Goal: Task Accomplishment & Management: Use online tool/utility

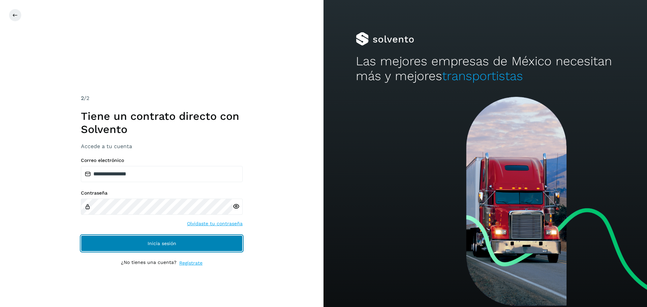
click at [161, 243] on span "Inicia sesión" at bounding box center [162, 243] width 29 height 5
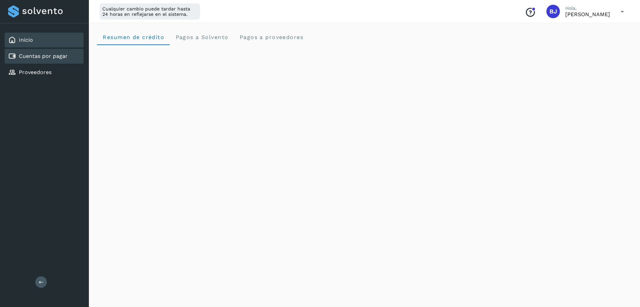
click at [43, 53] on div "Cuentas por pagar" at bounding box center [38, 56] width 60 height 8
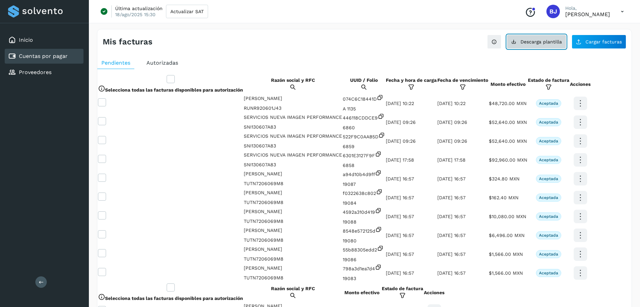
click at [554, 44] on button "Descarga plantilla" at bounding box center [537, 42] width 60 height 14
click at [595, 42] on span "Cargar facturas" at bounding box center [604, 41] width 36 height 5
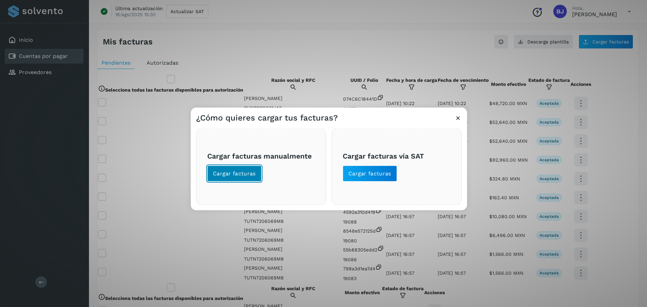
click at [241, 176] on span "Cargar facturas" at bounding box center [234, 173] width 43 height 7
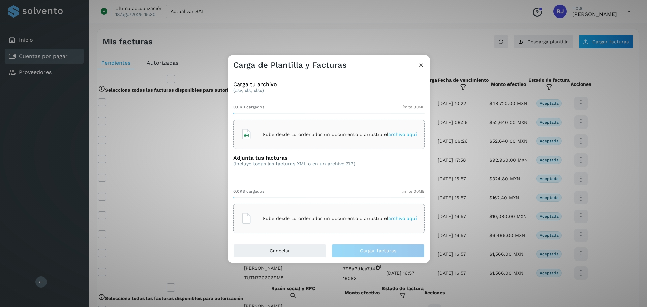
click at [267, 135] on p "Sube desde tu ordenador un documento o arrastra el archivo aquí" at bounding box center [339, 135] width 154 height 6
click at [255, 220] on div "Sube desde tu ordenador un documento o arrastra el archivo aquí" at bounding box center [329, 218] width 176 height 18
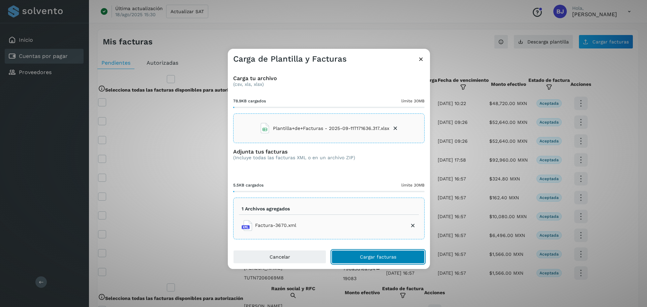
click at [354, 258] on button "Cargar facturas" at bounding box center [377, 256] width 93 height 13
